Goal: Information Seeking & Learning: Learn about a topic

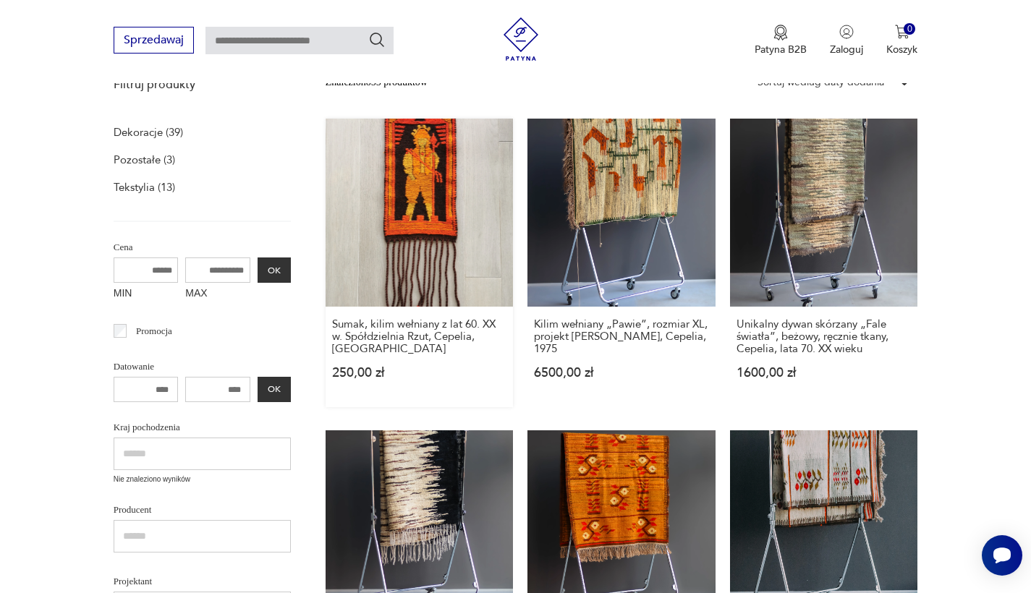
scroll to position [156, 0]
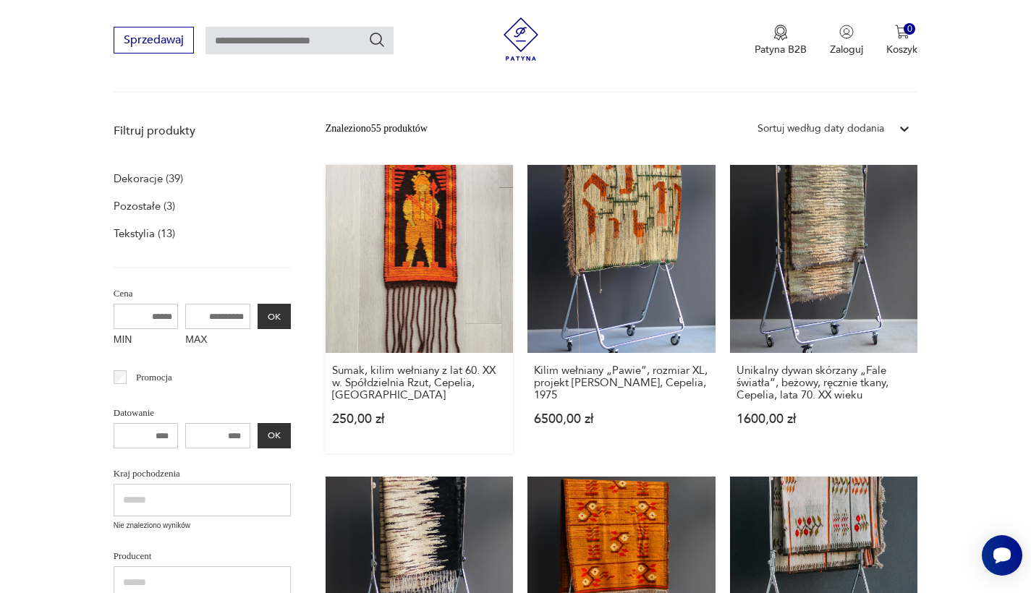
click at [365, 245] on link "Sumak, kilim wełniany z lat 60. XX w. Spółdzielnia Rzut, Cepelia, PRL 250,00 zł" at bounding box center [420, 309] width 188 height 289
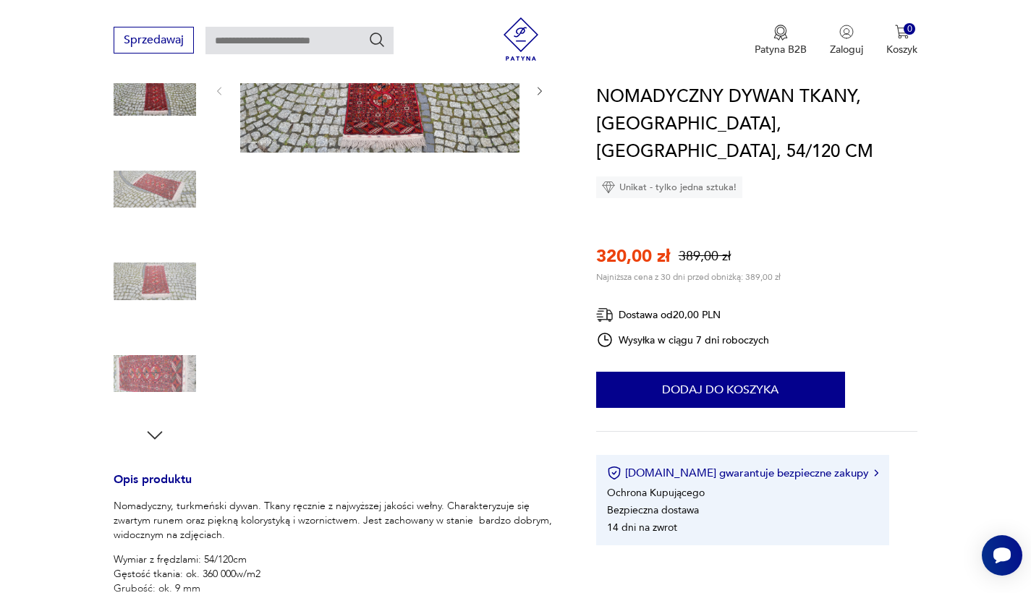
scroll to position [315, 0]
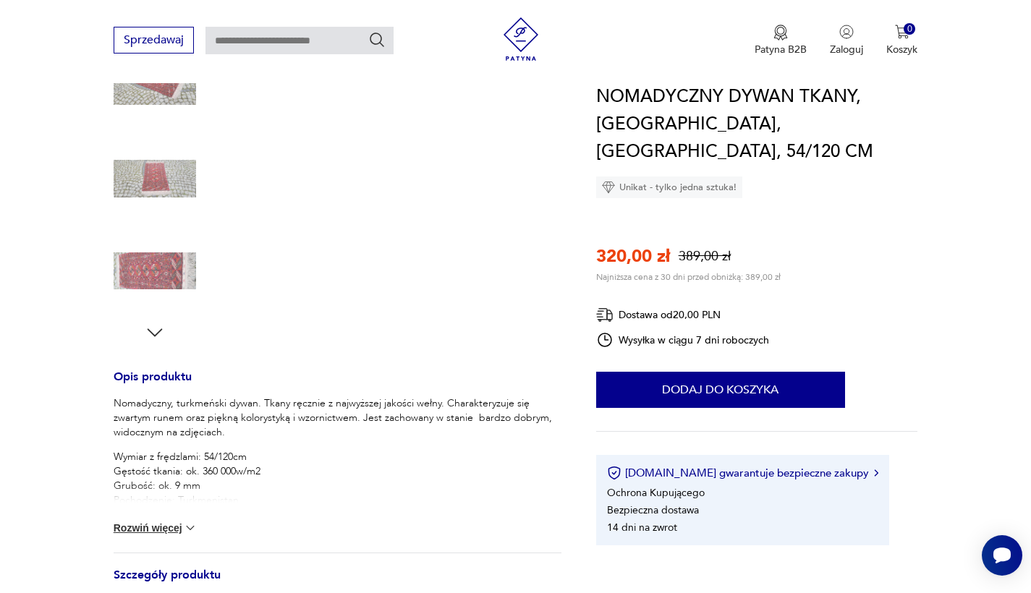
click at [176, 527] on button "Rozwiń więcej" at bounding box center [156, 528] width 84 height 14
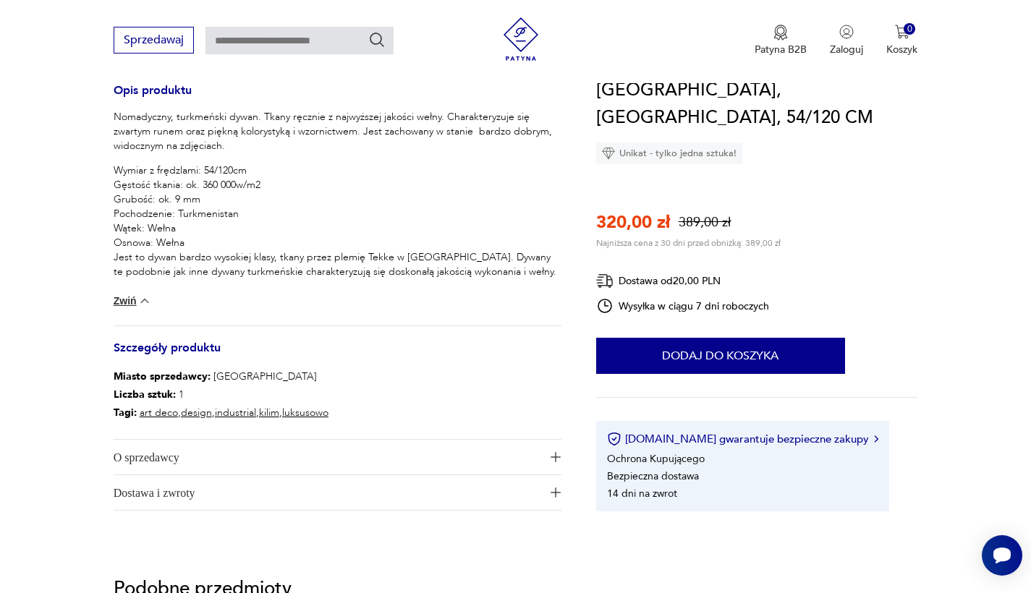
scroll to position [621, 0]
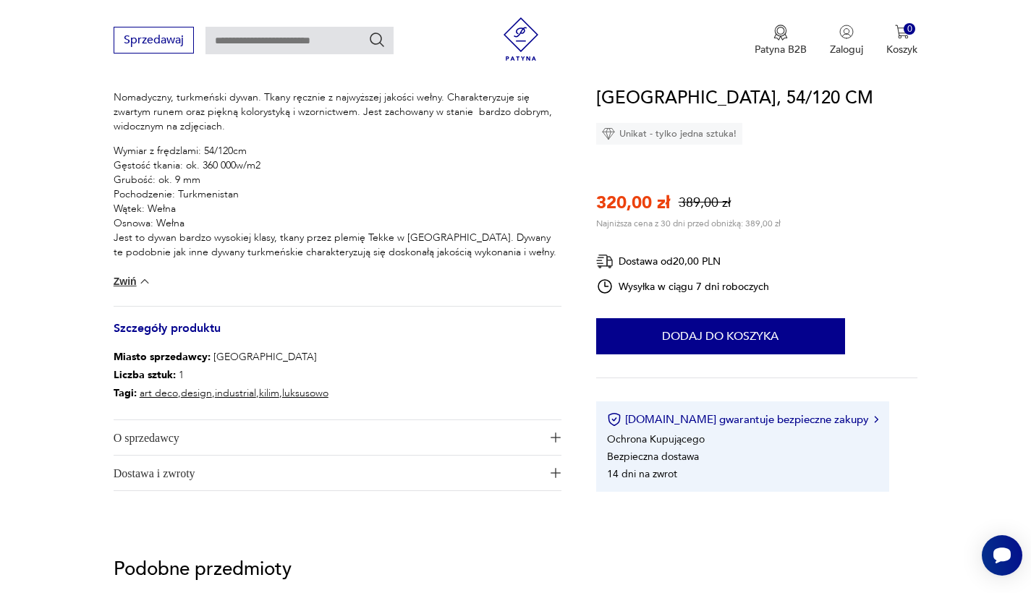
click at [289, 434] on span "O sprzedawcy" at bounding box center [328, 437] width 428 height 35
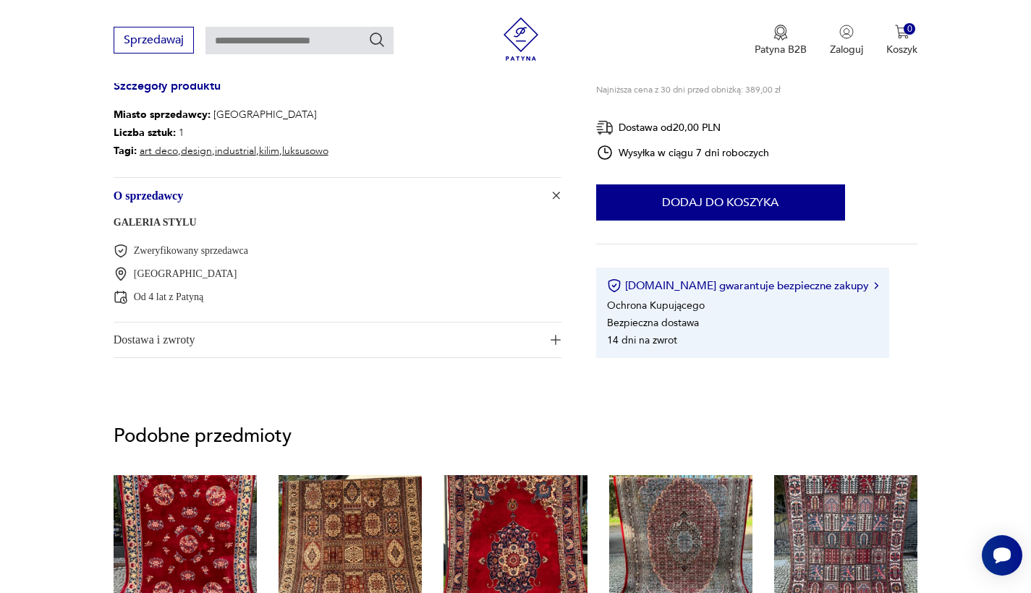
scroll to position [1133, 0]
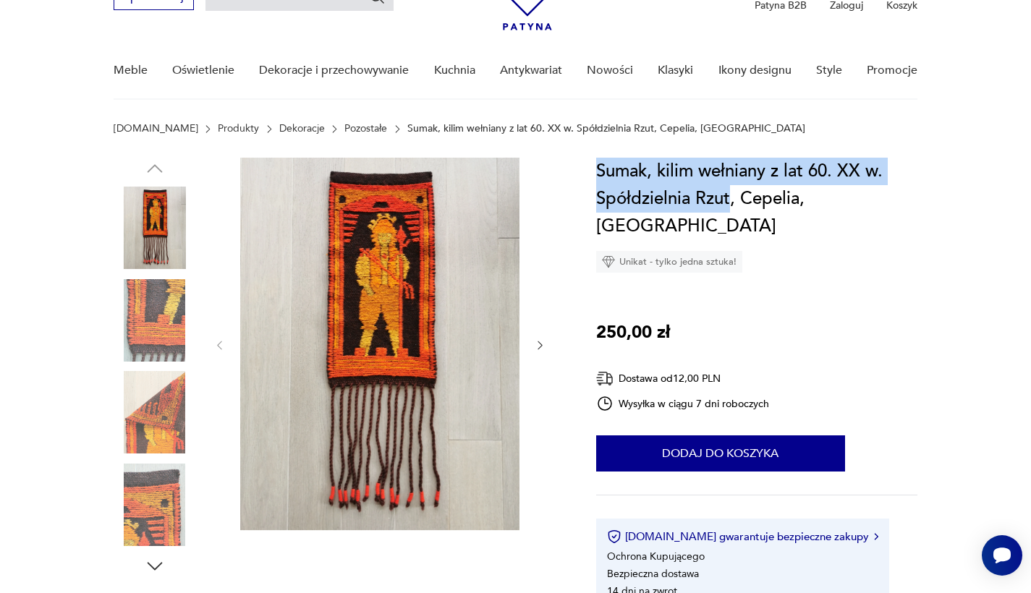
drag, startPoint x: 597, startPoint y: 169, endPoint x: 730, endPoint y: 207, distance: 138.5
click at [730, 207] on h1 "Sumak, kilim wełniany z lat 60. XX w. Spółdzielnia Rzut, Cepelia, [GEOGRAPHIC_D…" at bounding box center [757, 199] width 322 height 82
copy h1 "Sumak, kilim wełniany z lat 60. XX w. Spółdzielnia Rzut"
